Goal: Task Accomplishment & Management: Use online tool/utility

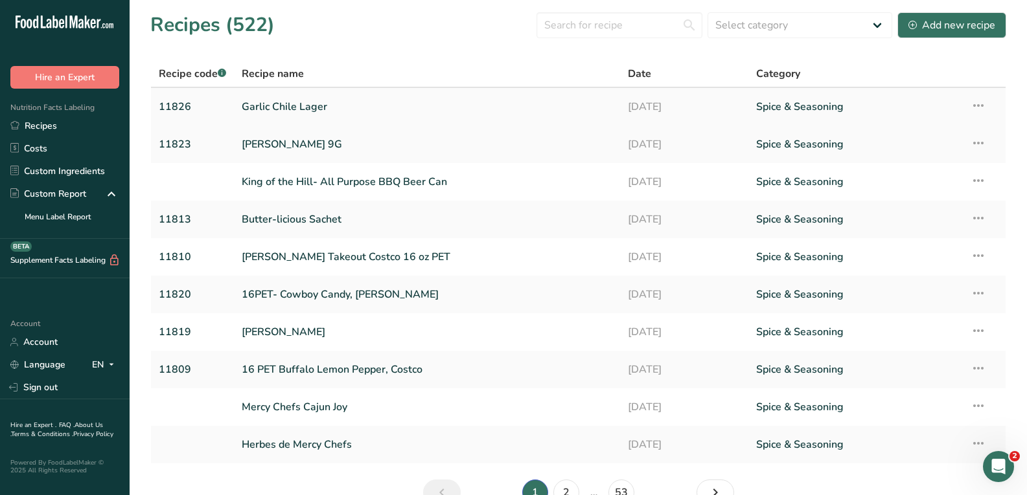
click at [926, 123] on td "Spice & Seasoning" at bounding box center [855, 107] width 214 height 38
click at [617, 26] on input "text" at bounding box center [619, 25] width 166 height 26
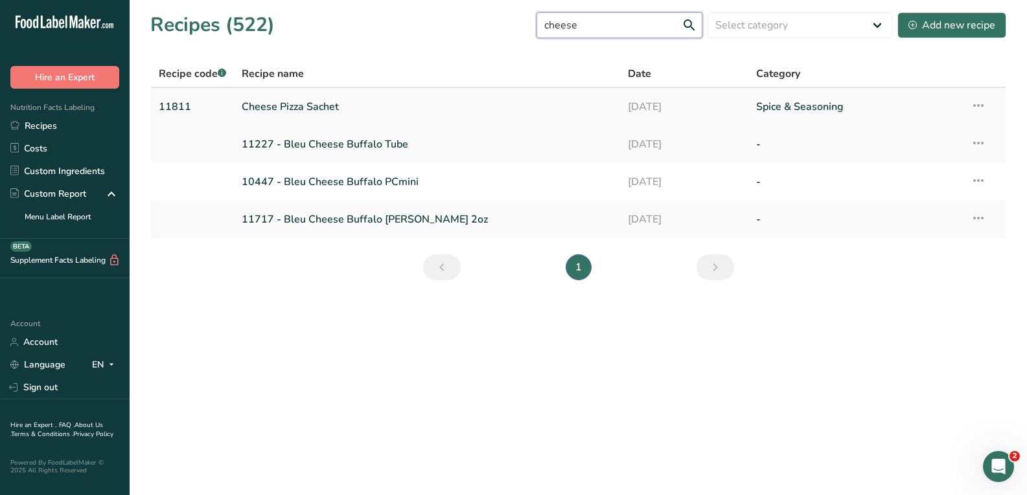
type input "cheese"
click at [336, 108] on link "Cheese Pizza Sachet" at bounding box center [427, 106] width 370 height 27
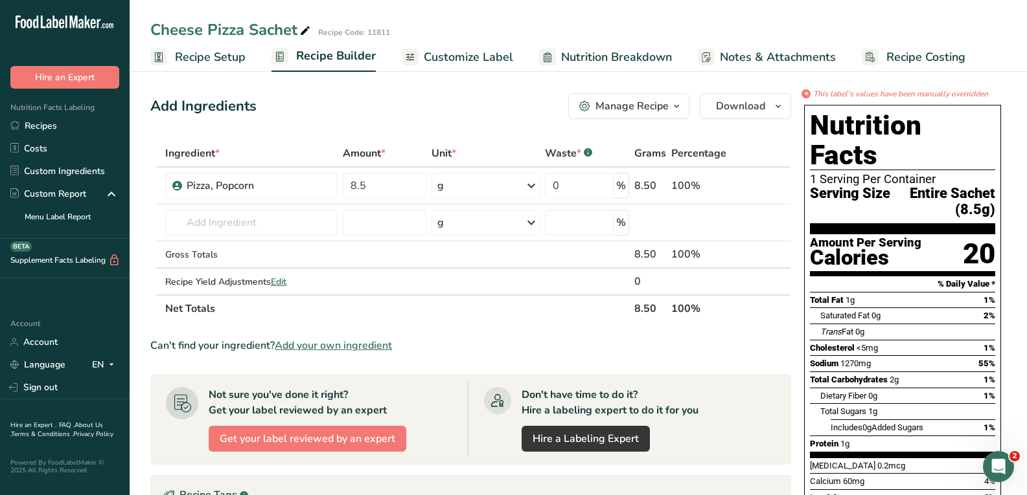
click at [207, 53] on span "Recipe Setup" at bounding box center [210, 57] width 71 height 17
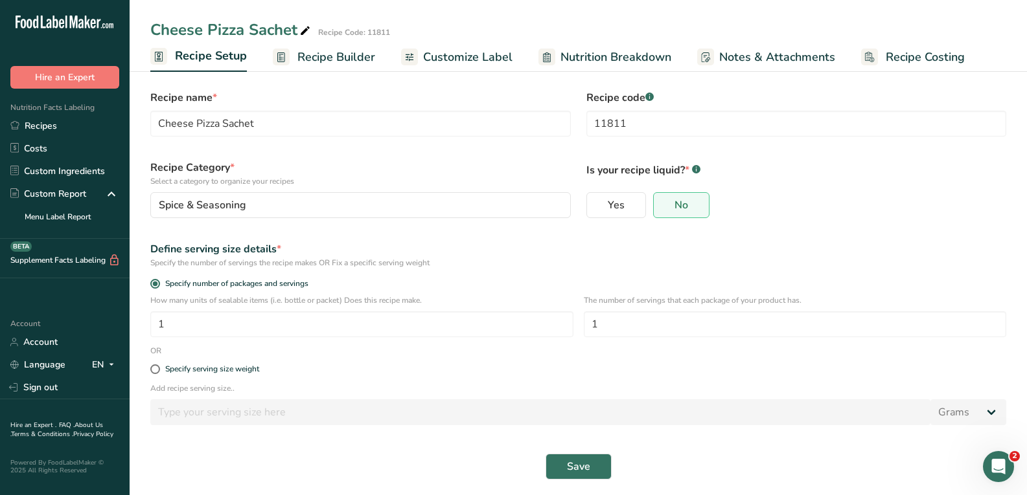
scroll to position [16, 0]
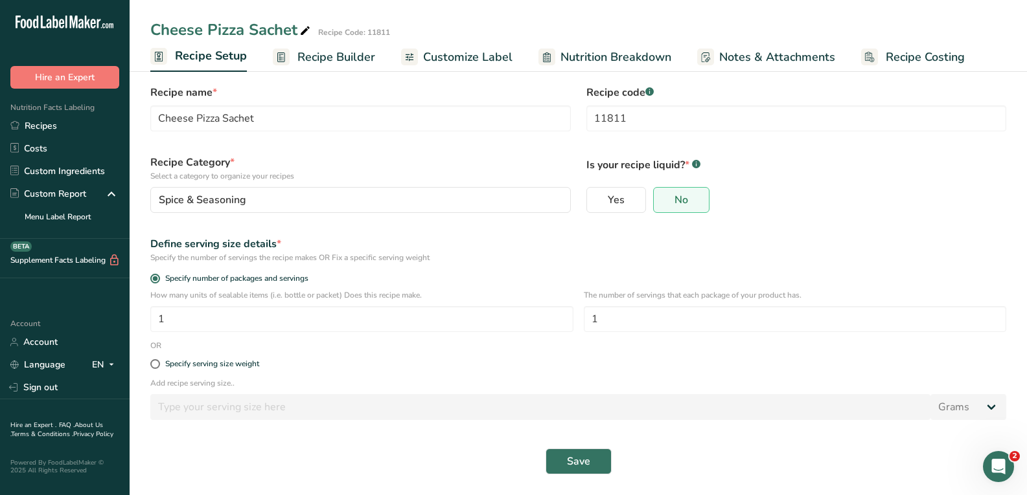
click at [449, 56] on span "Customize Label" at bounding box center [467, 57] width 89 height 17
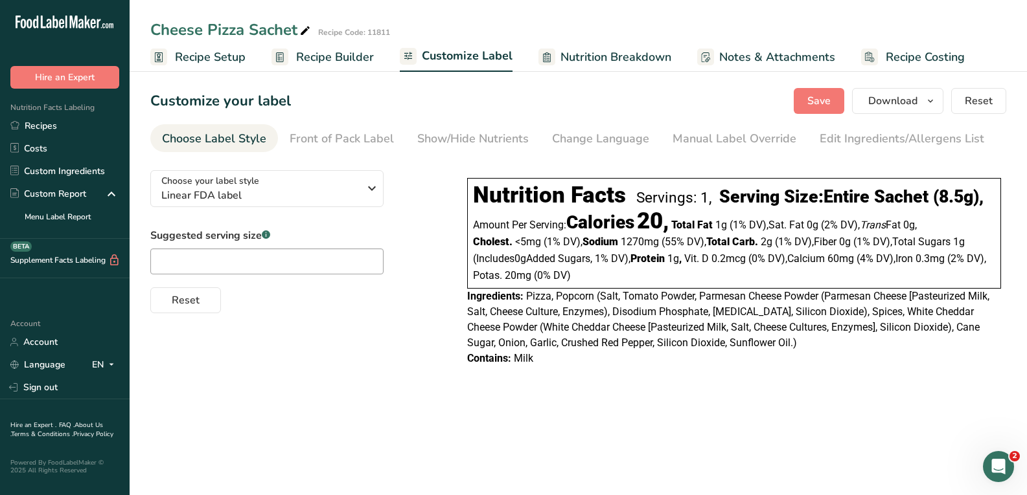
click at [344, 58] on span "Recipe Builder" at bounding box center [335, 57] width 78 height 17
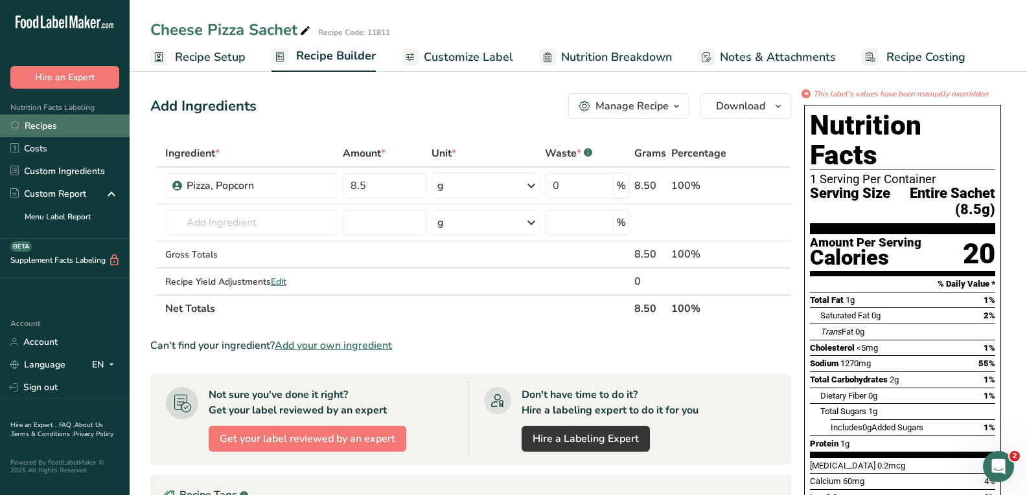
click at [81, 122] on link "Recipes" at bounding box center [65, 126] width 130 height 23
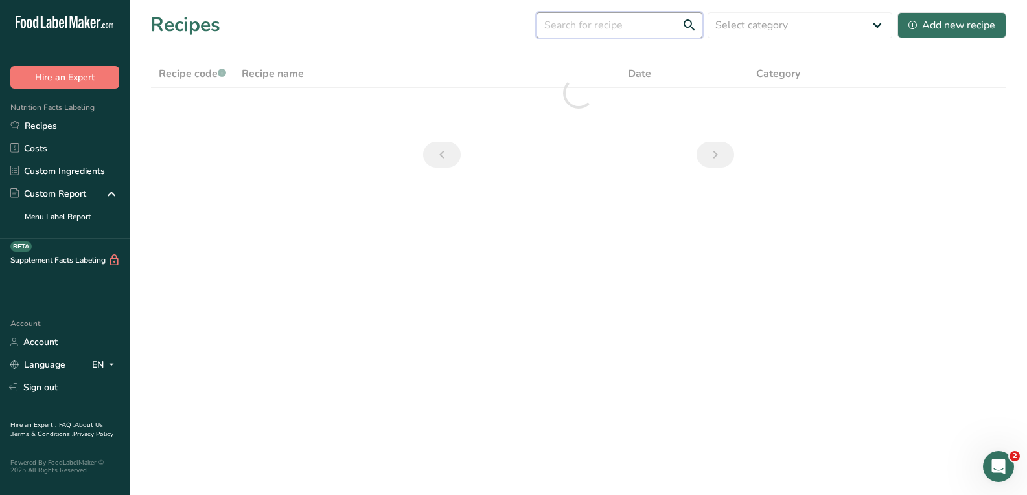
click at [589, 21] on input "text" at bounding box center [619, 25] width 166 height 26
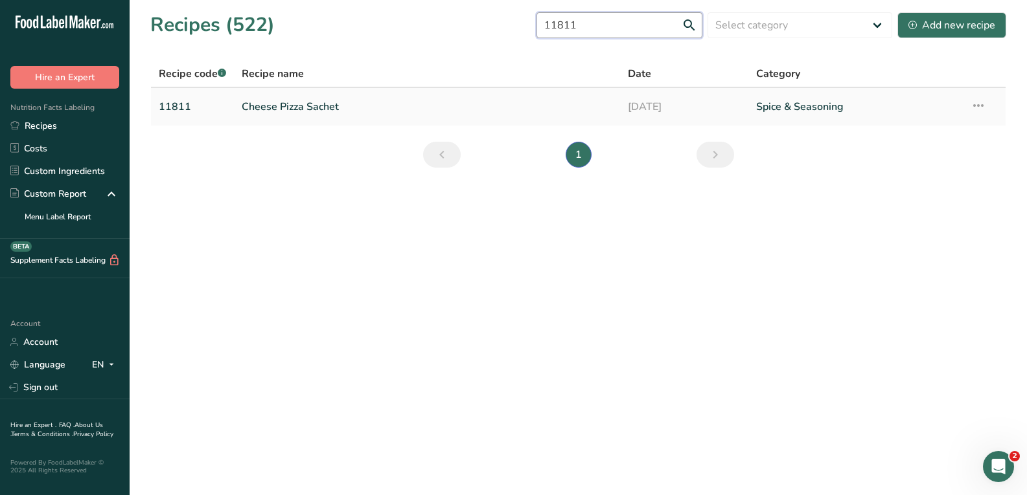
type input "11811"
click at [301, 104] on link "Cheese Pizza Sachet" at bounding box center [427, 106] width 370 height 27
